Goal: Information Seeking & Learning: Understand process/instructions

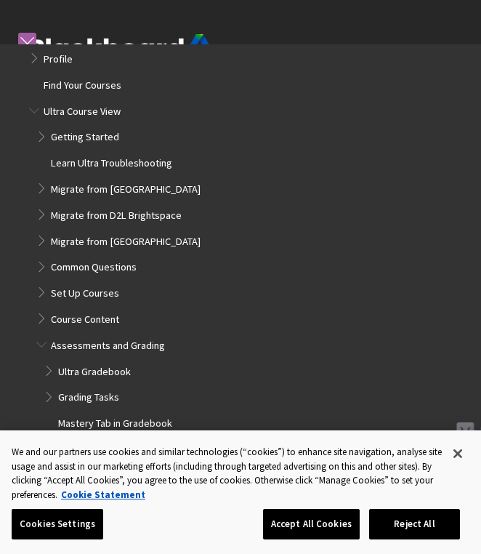
click at [215, 10] on div "Help Center English عربية Català Cymraeg Deutsch Español Suomi Français עברית I…" at bounding box center [240, 102] width 481 height 205
click at [452, 448] on button "Close" at bounding box center [458, 453] width 32 height 32
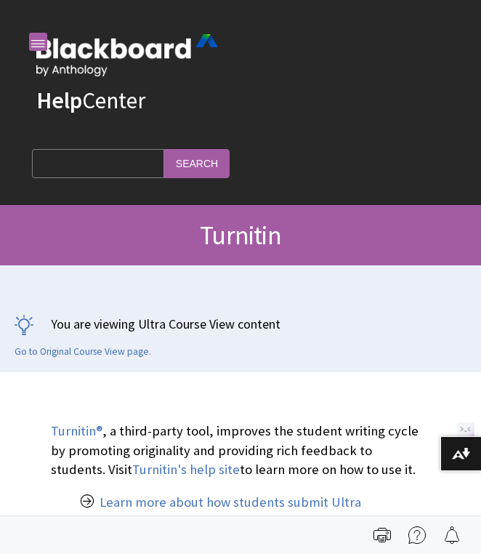
scroll to position [1934, 0]
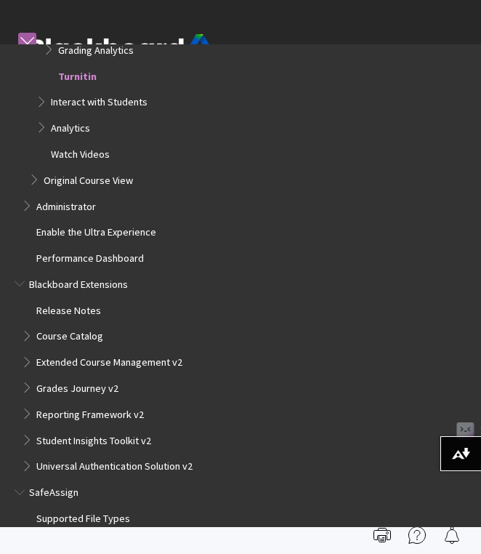
click at [73, 80] on span "Turnitin" at bounding box center [77, 74] width 39 height 17
click at [80, 76] on span "Turnitin" at bounding box center [77, 74] width 39 height 17
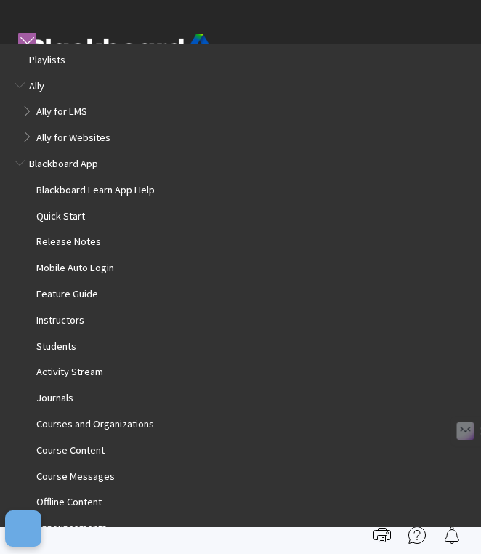
scroll to position [1934, 0]
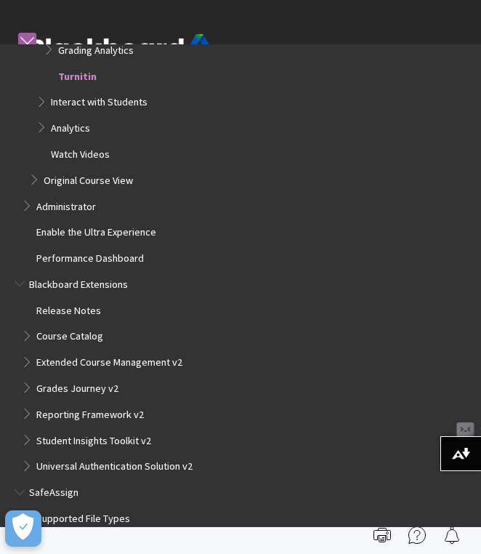
click at [85, 78] on span "Turnitin" at bounding box center [77, 74] width 39 height 17
click at [62, 52] on span "Grading Analytics" at bounding box center [96, 48] width 76 height 17
click at [65, 76] on span "Turnitin" at bounding box center [73, 74] width 31 height 17
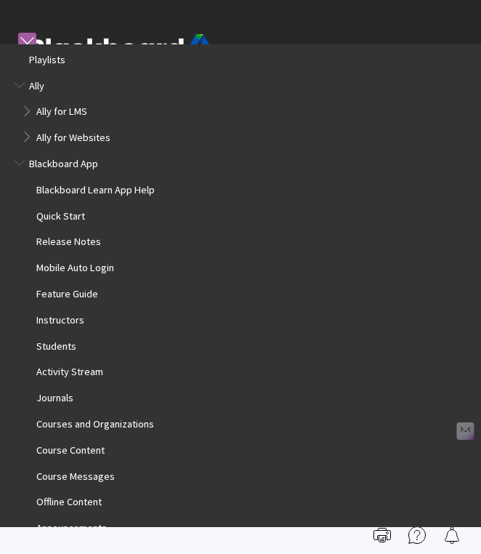
scroll to position [1934, 0]
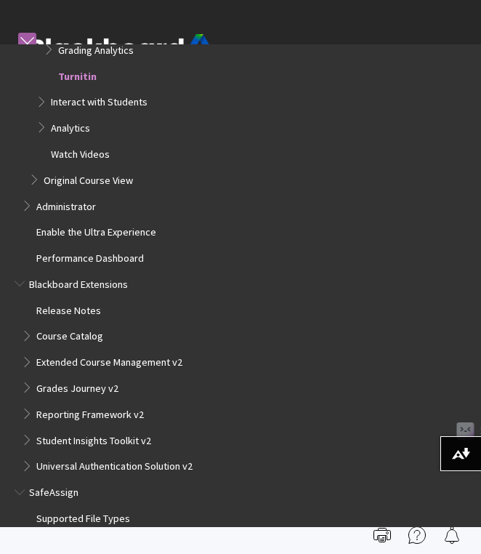
click at [71, 76] on span "Turnitin" at bounding box center [77, 74] width 39 height 17
click at [110, 23] on div "Help Center" at bounding box center [120, 76] width 182 height 128
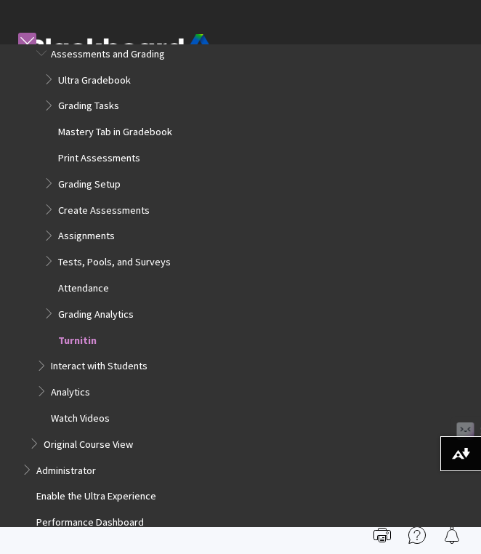
scroll to position [2019, 0]
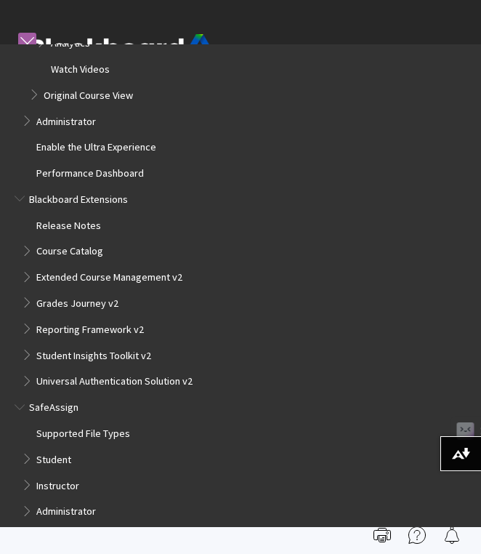
click at [193, 38] on img at bounding box center [120, 55] width 182 height 42
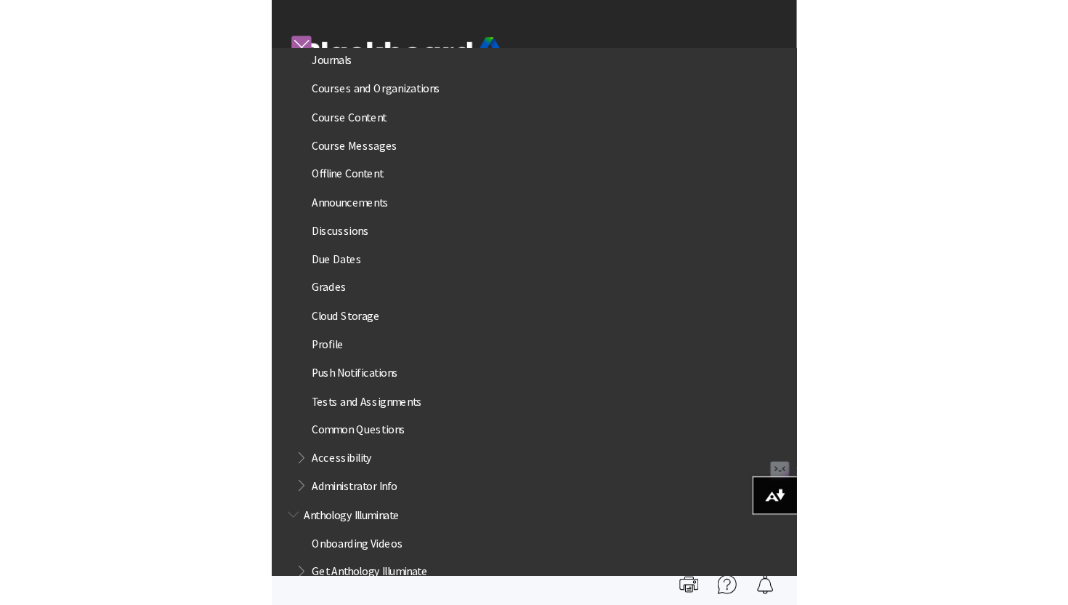
scroll to position [0, 0]
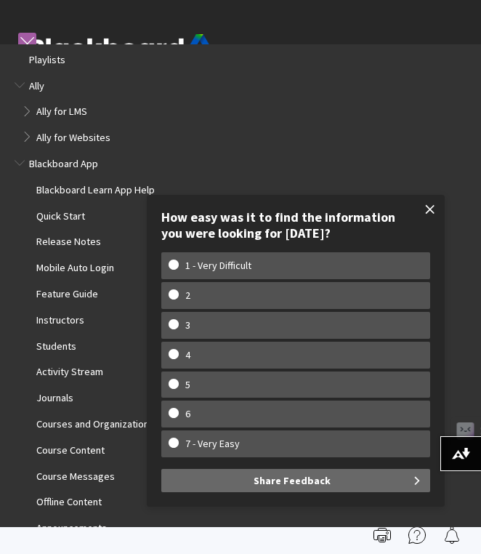
click at [422, 206] on span at bounding box center [430, 209] width 31 height 31
